Goal: Browse casually

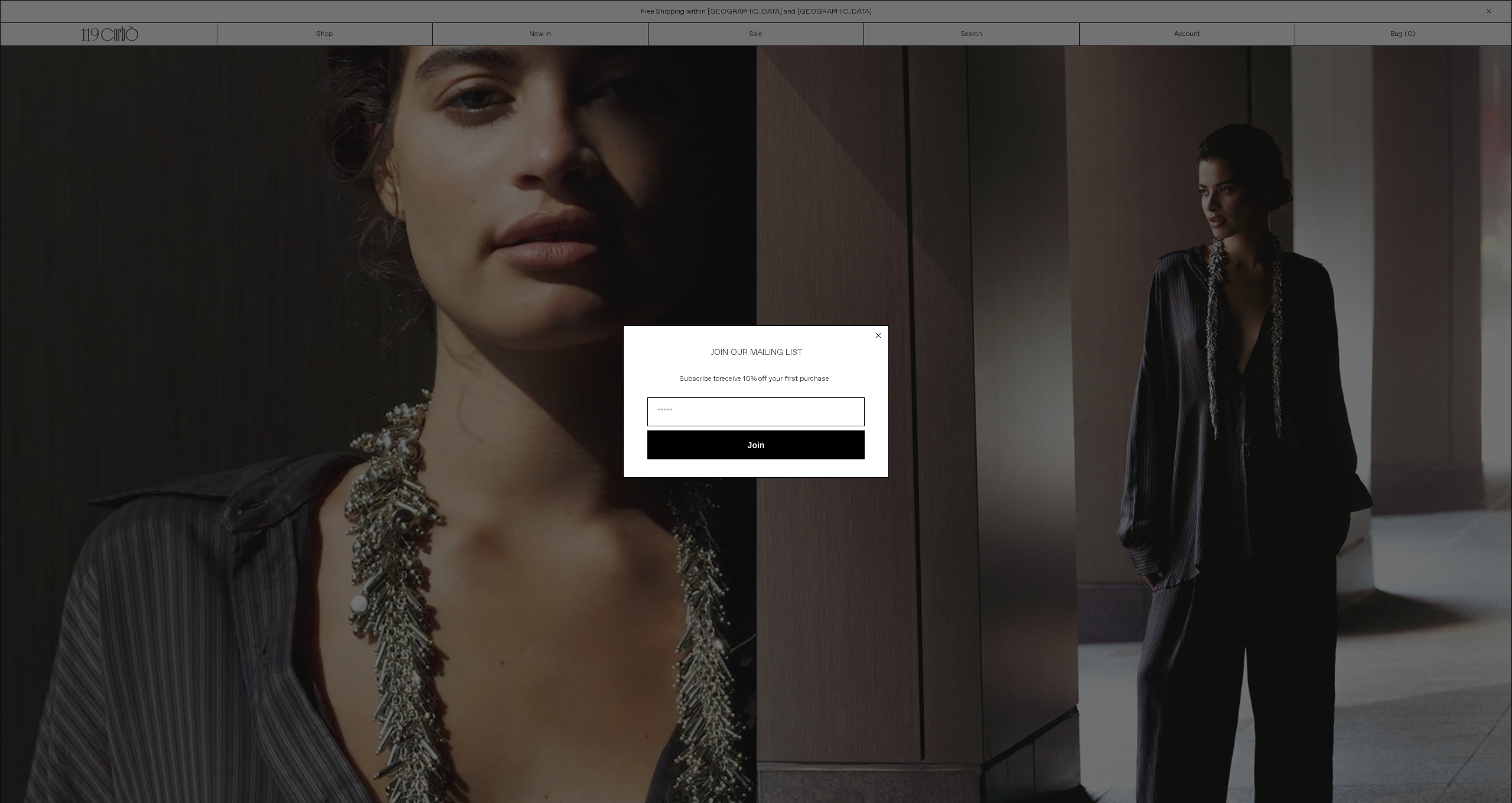
click at [879, 331] on circle "Close dialog" at bounding box center [878, 335] width 11 height 11
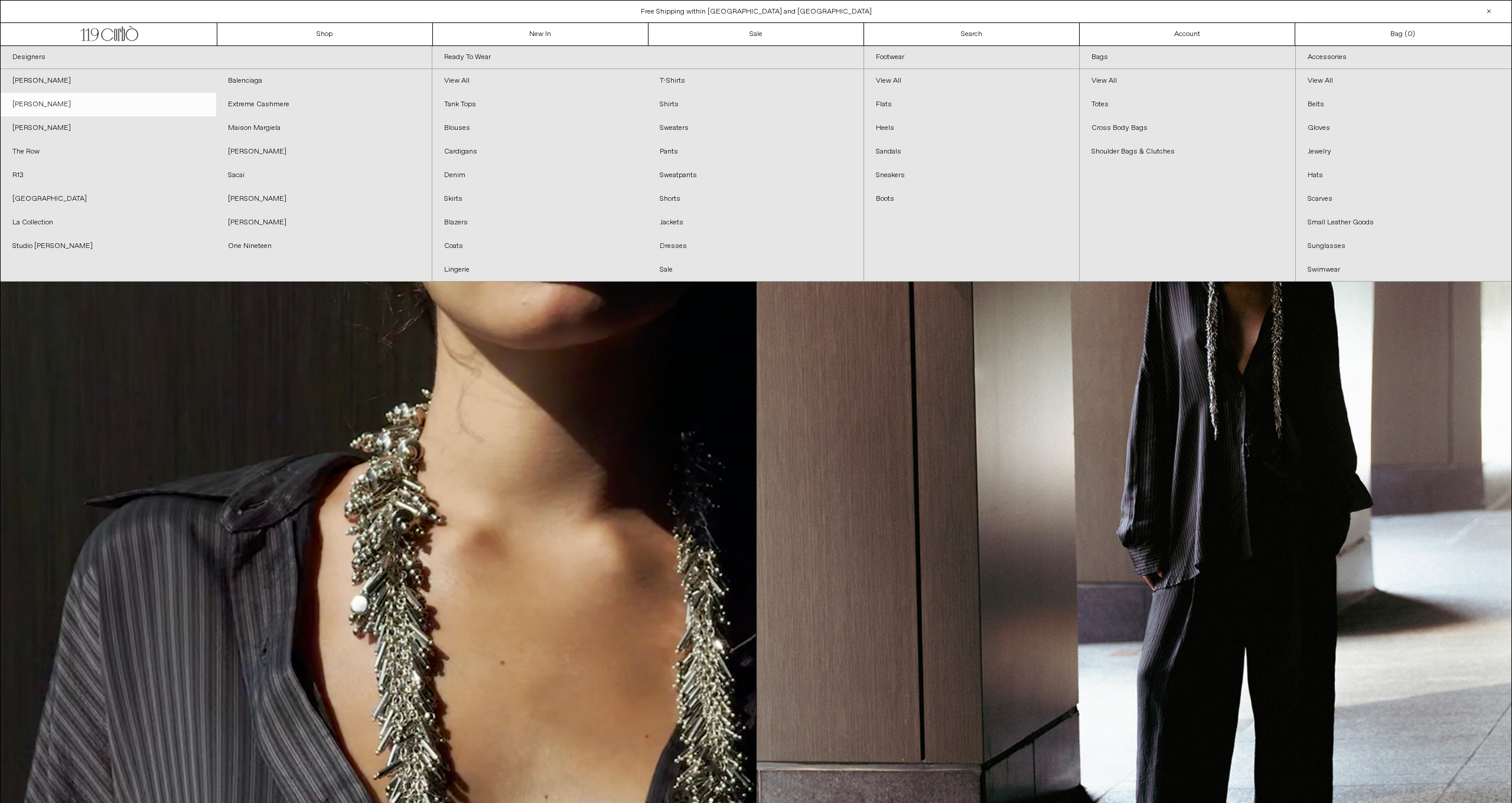
click at [28, 109] on link "[PERSON_NAME]" at bounding box center [109, 105] width 216 height 24
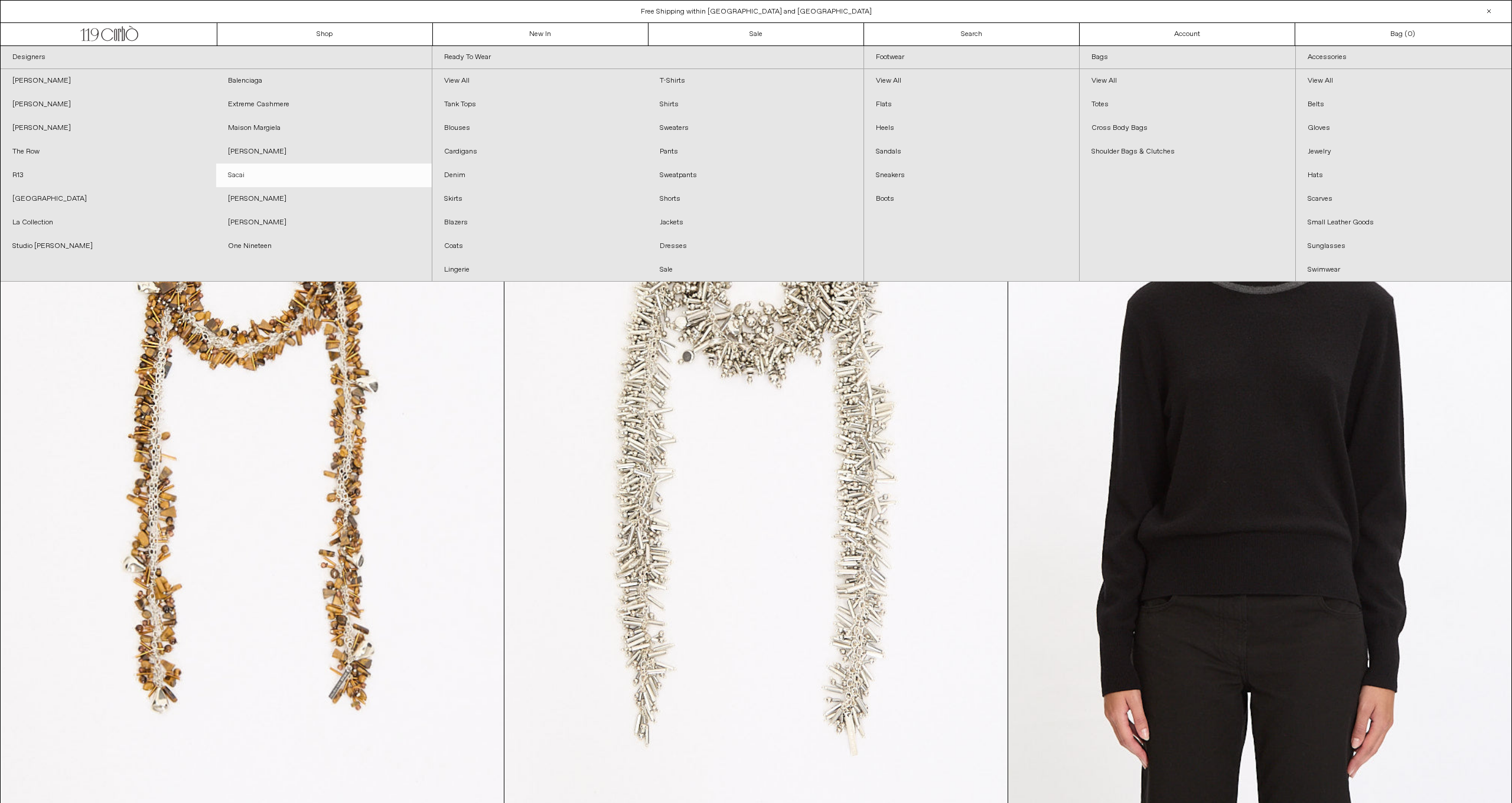
click at [269, 171] on link "Sacai" at bounding box center [324, 176] width 216 height 24
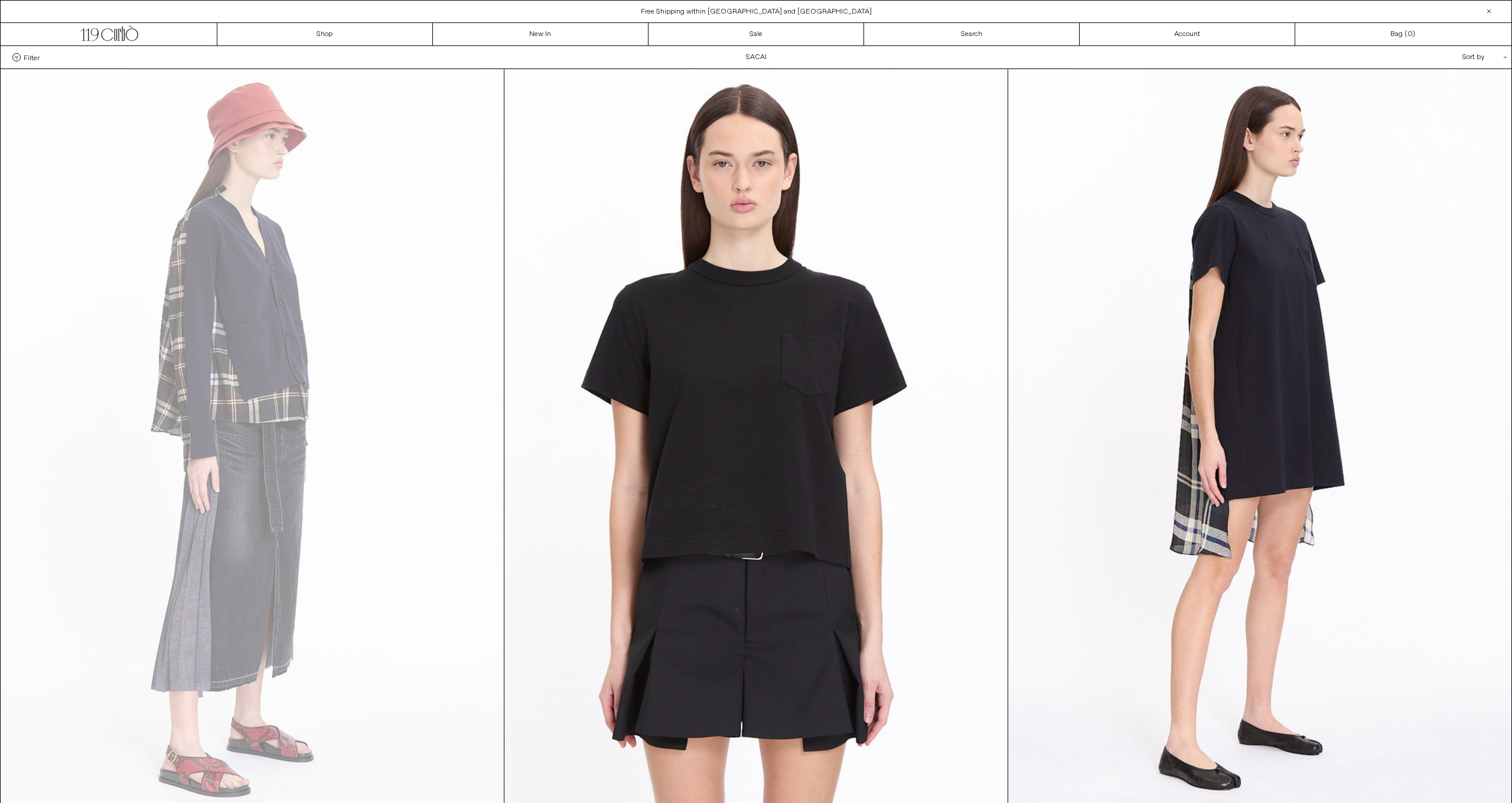
click at [1474, 57] on div "Sort by .cls-1{fill:#231f20}" at bounding box center [1446, 58] width 106 height 22
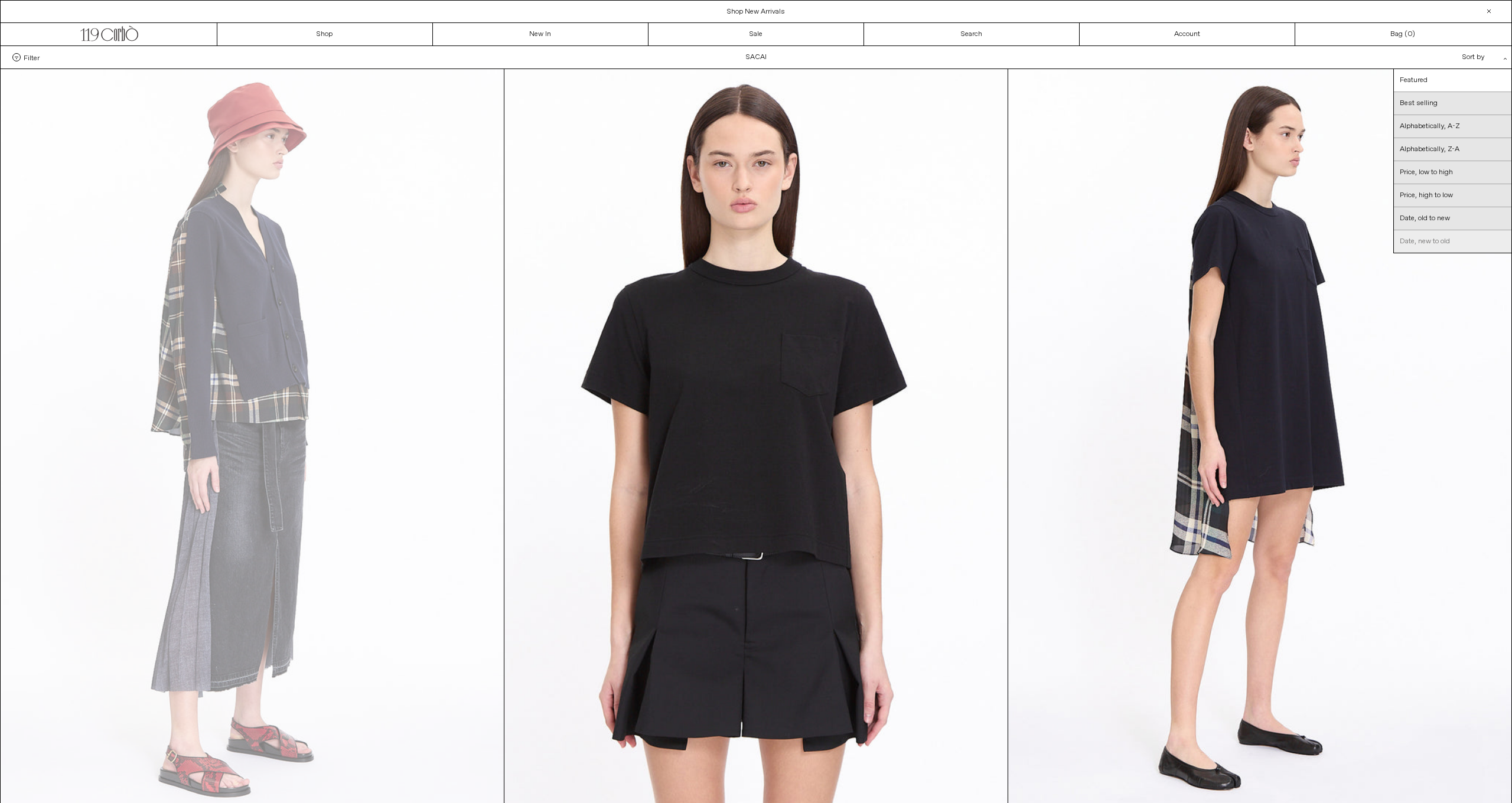
click at [1469, 242] on link "Date, new to old" at bounding box center [1453, 242] width 118 height 22
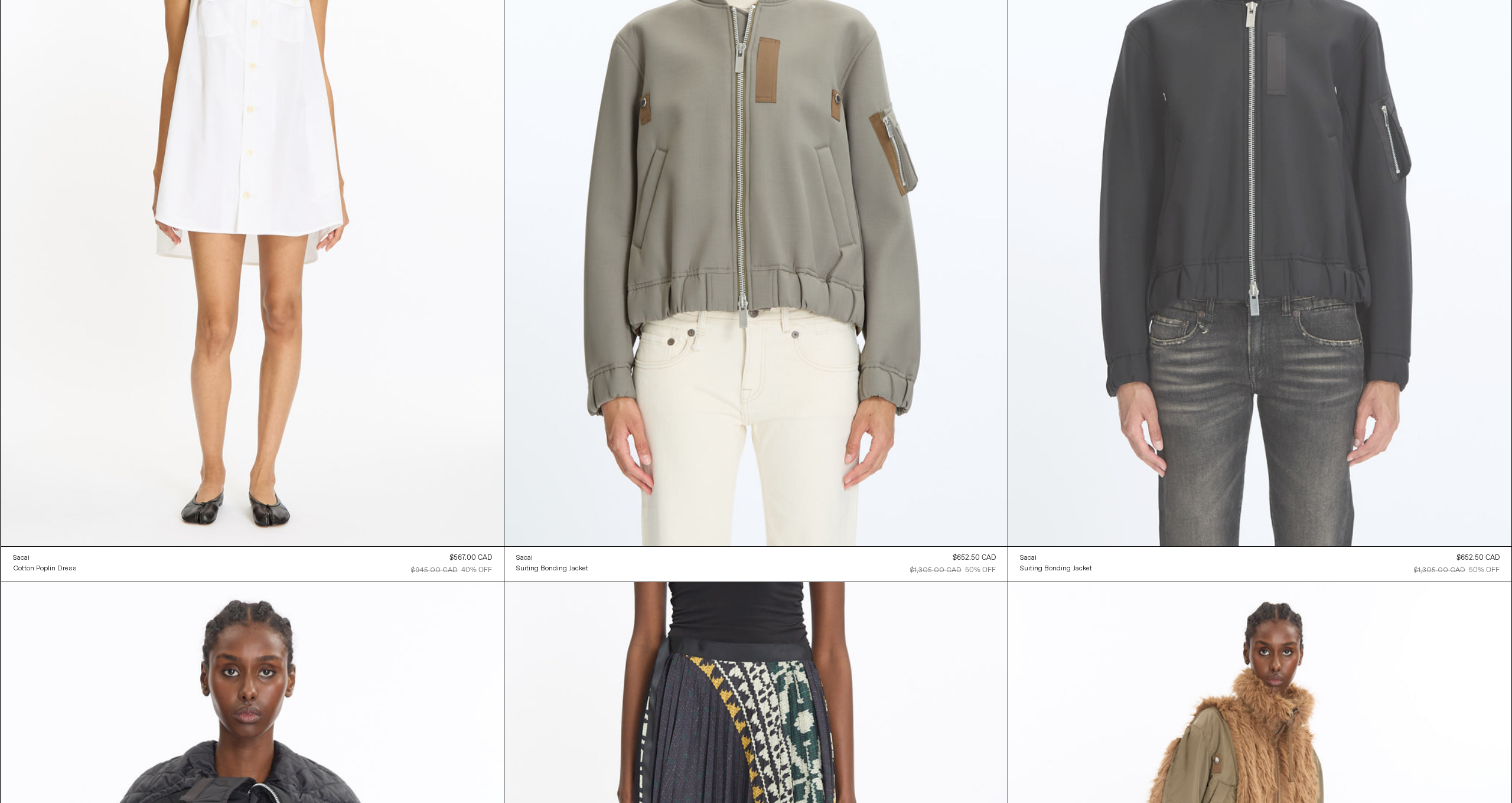
scroll to position [2647, 0]
click at [1276, 277] on at bounding box center [1259, 170] width 503 height 755
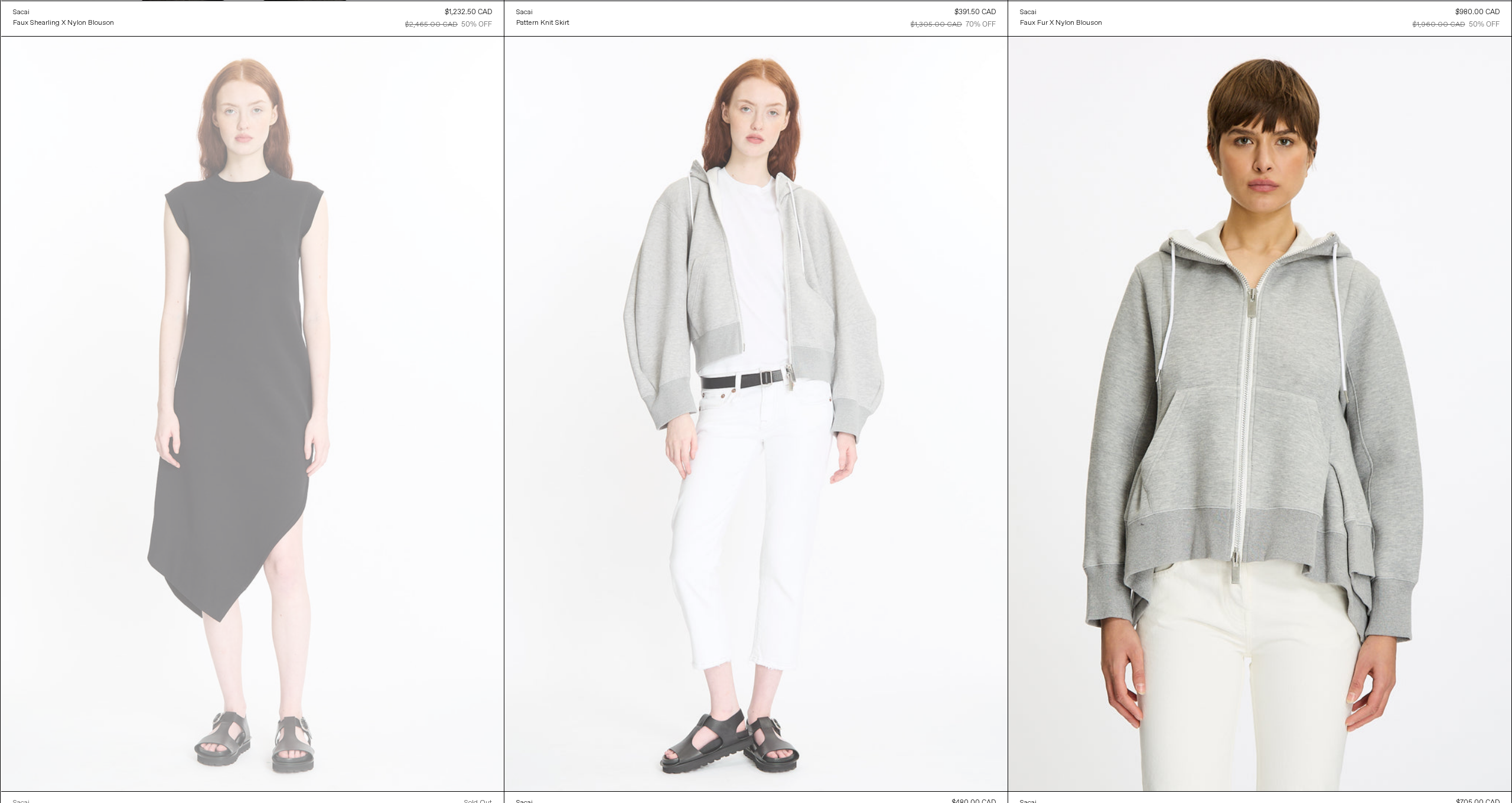
scroll to position [3984, 0]
click at [698, 417] on at bounding box center [756, 415] width 503 height 755
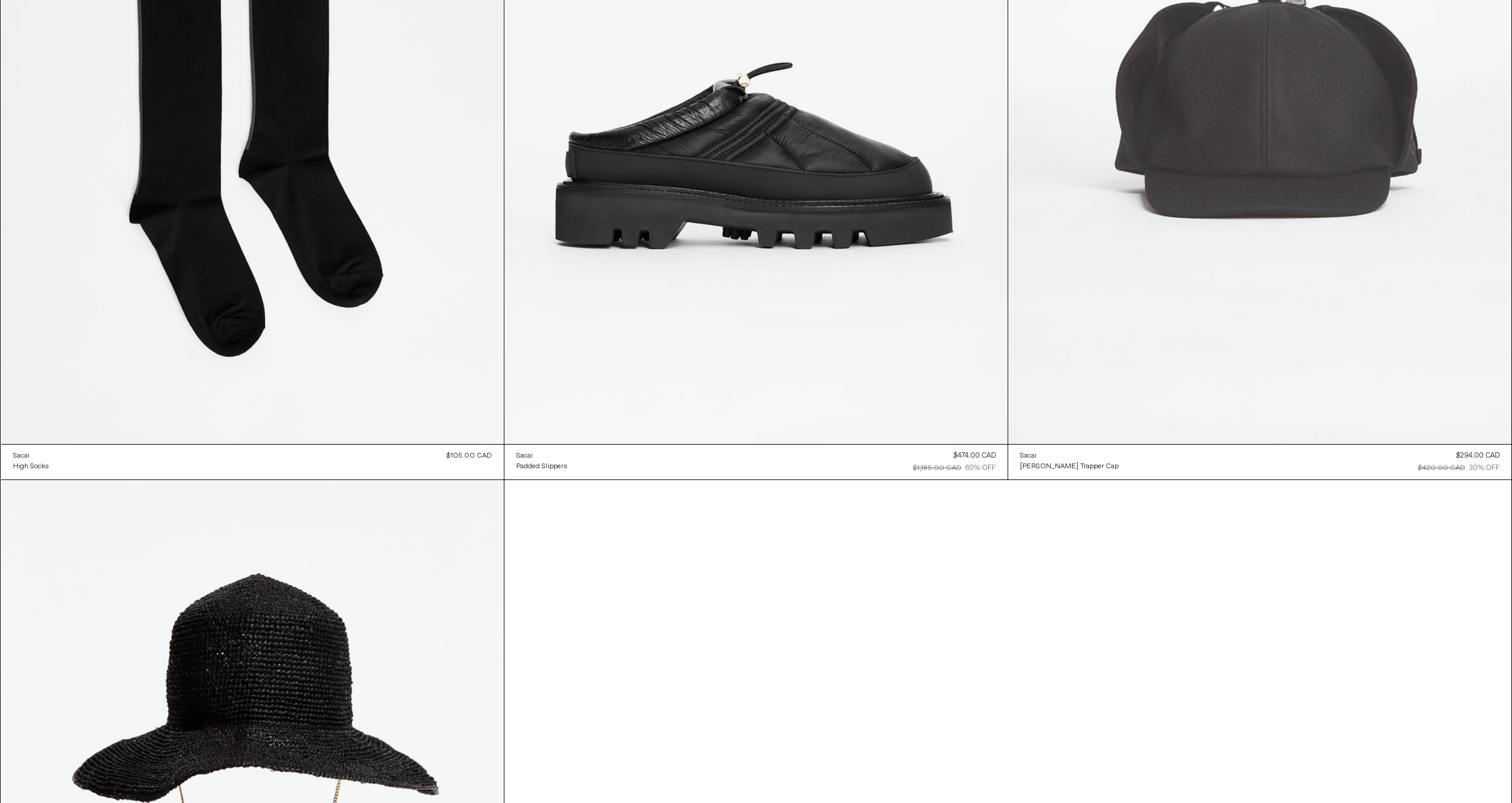
scroll to position [5915, 0]
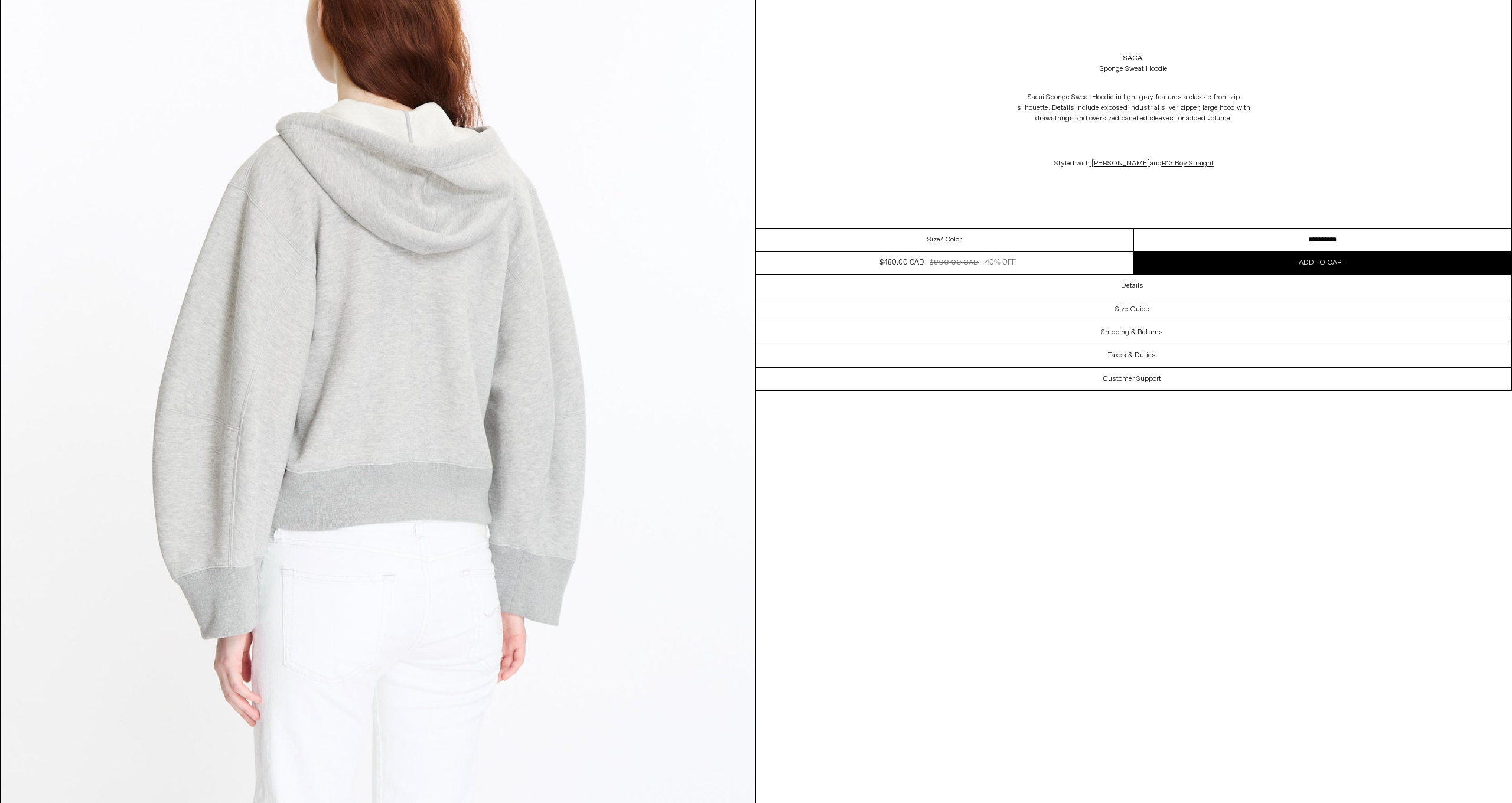
scroll to position [3022, 0]
